Goal: Information Seeking & Learning: Learn about a topic

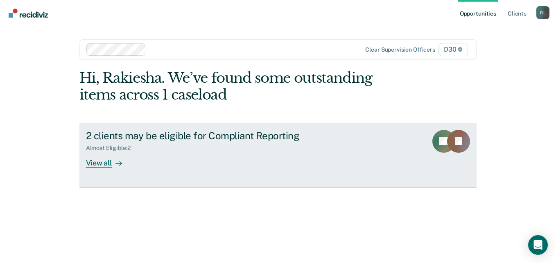
click at [106, 163] on div "View all" at bounding box center [109, 159] width 46 height 16
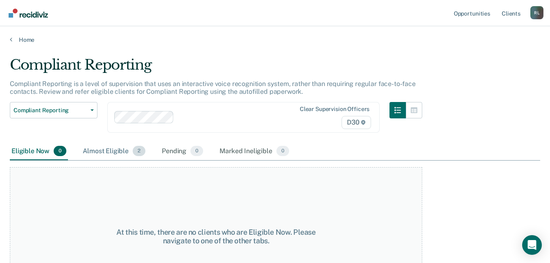
click at [118, 149] on div "Almost Eligible 2" at bounding box center [114, 151] width 66 height 18
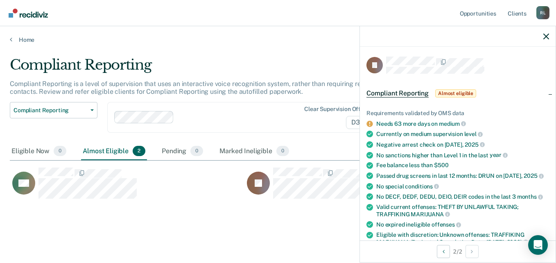
click at [215, 256] on main "Compliant Reporting Compliant Reporting is a level of supervision that uses an …" at bounding box center [278, 151] width 556 height 217
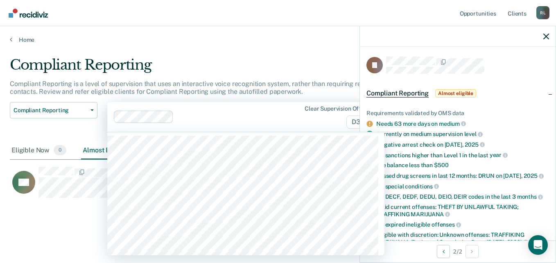
click at [242, 103] on div "Clear supervision officers D30" at bounding box center [245, 117] width 277 height 30
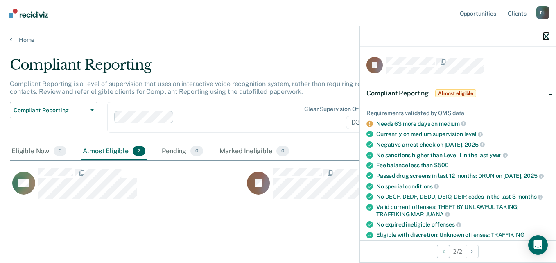
click at [544, 39] on icon "button" at bounding box center [546, 37] width 6 height 6
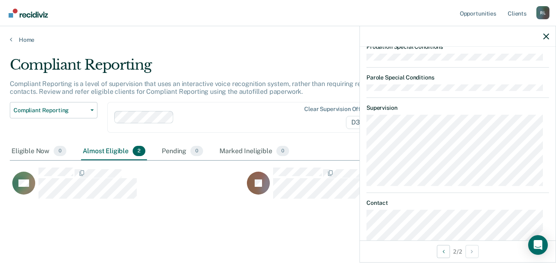
scroll to position [246, 0]
